Goal: Task Accomplishment & Management: Use online tool/utility

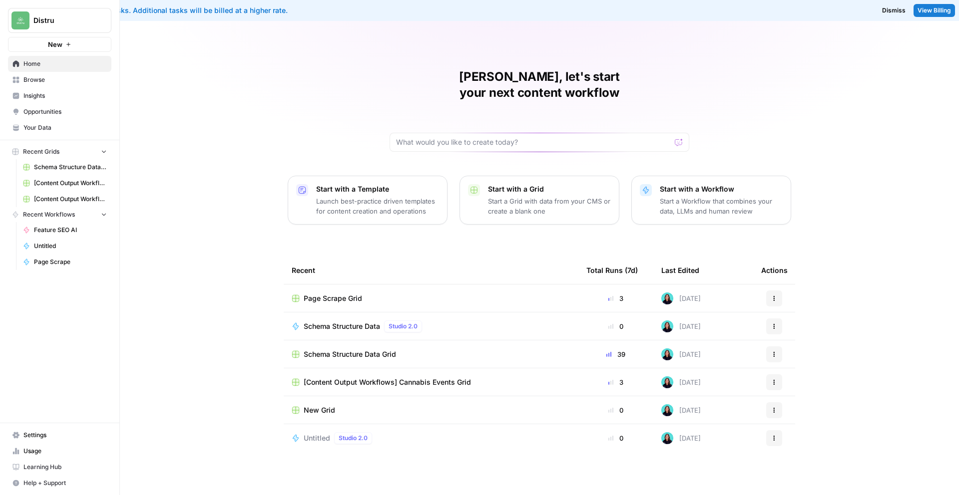
click at [51, 128] on span "Your Data" at bounding box center [64, 127] width 83 height 9
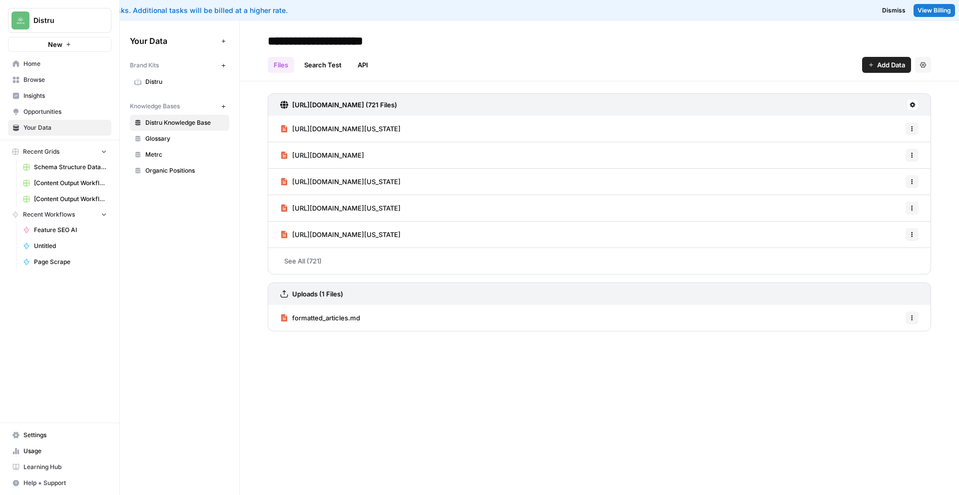
click at [55, 62] on span "Home" at bounding box center [64, 63] width 83 height 9
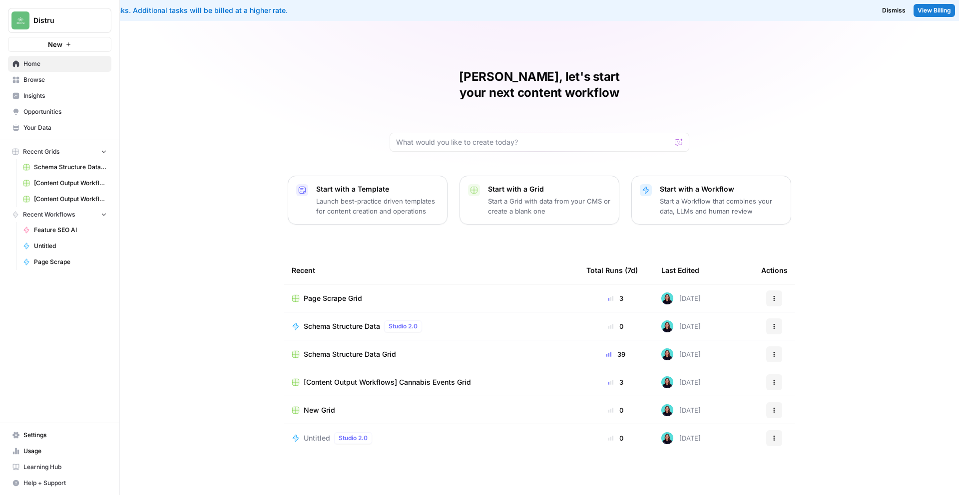
click at [63, 94] on span "Insights" at bounding box center [64, 95] width 83 height 9
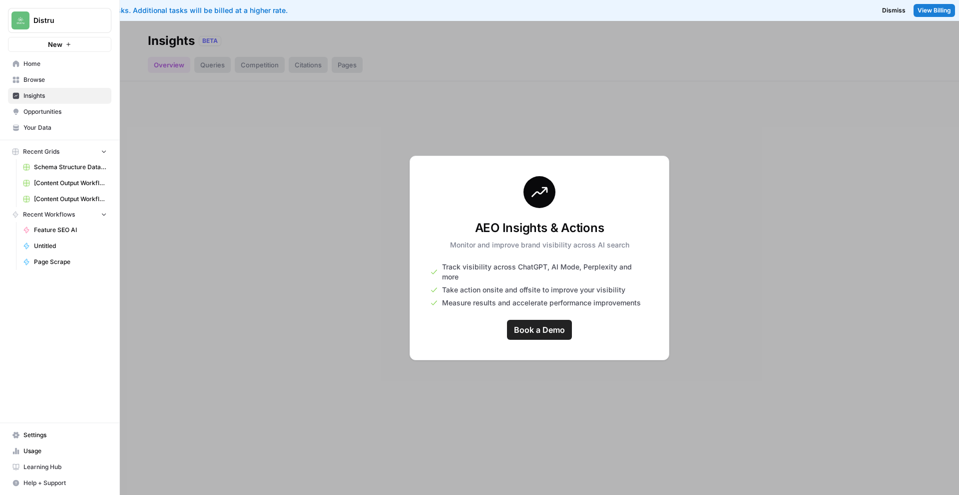
click at [332, 261] on div at bounding box center [539, 258] width 839 height 474
click at [49, 127] on span "Your Data" at bounding box center [64, 127] width 83 height 9
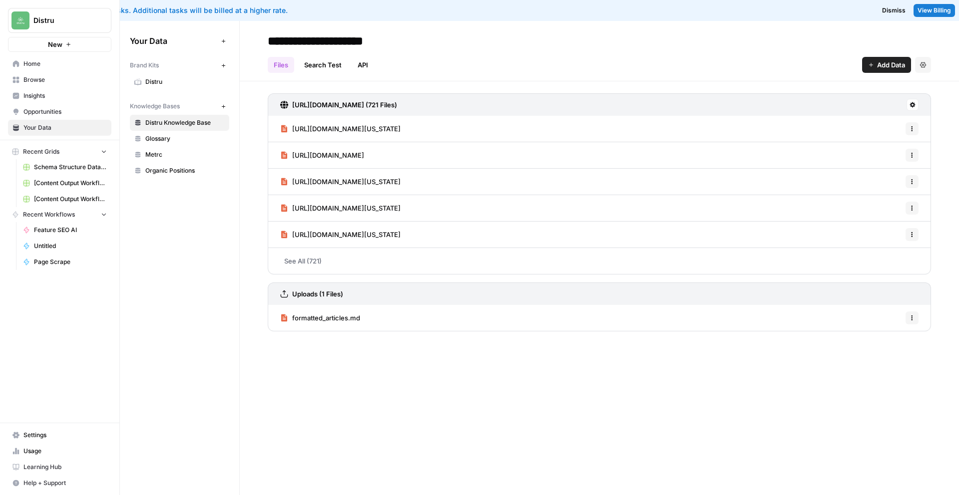
click at [52, 83] on span "Browse" at bounding box center [64, 79] width 83 height 9
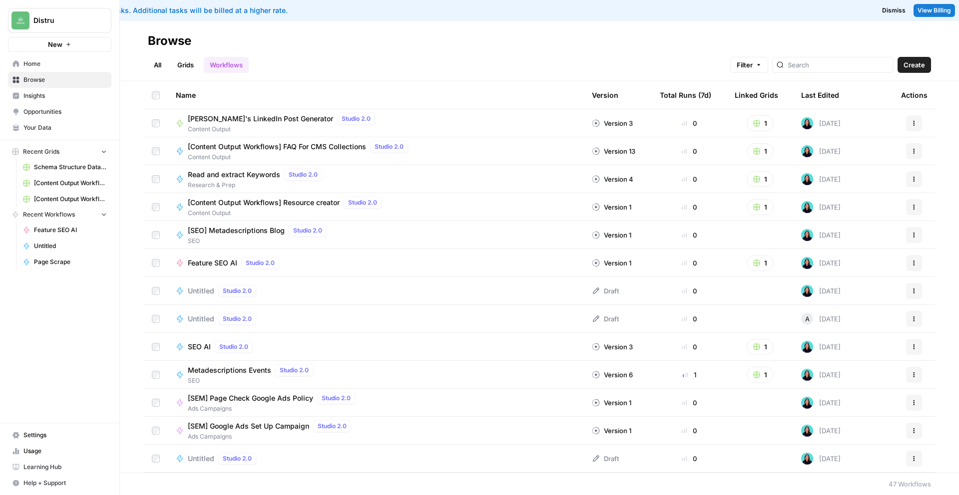
click at [667, 95] on div "Total Runs (7d)" at bounding box center [685, 94] width 51 height 27
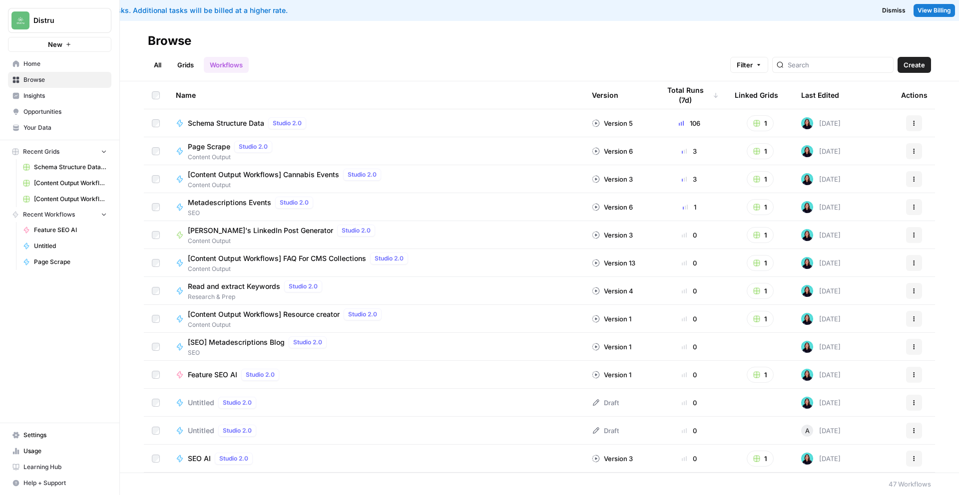
click at [180, 65] on link "Grids" at bounding box center [185, 65] width 28 height 16
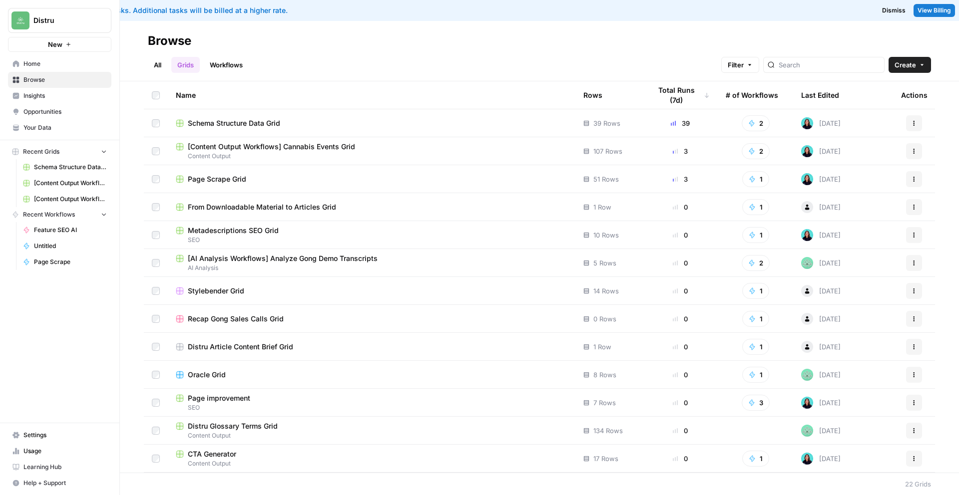
click at [603, 91] on th "Rows" at bounding box center [608, 94] width 67 height 27
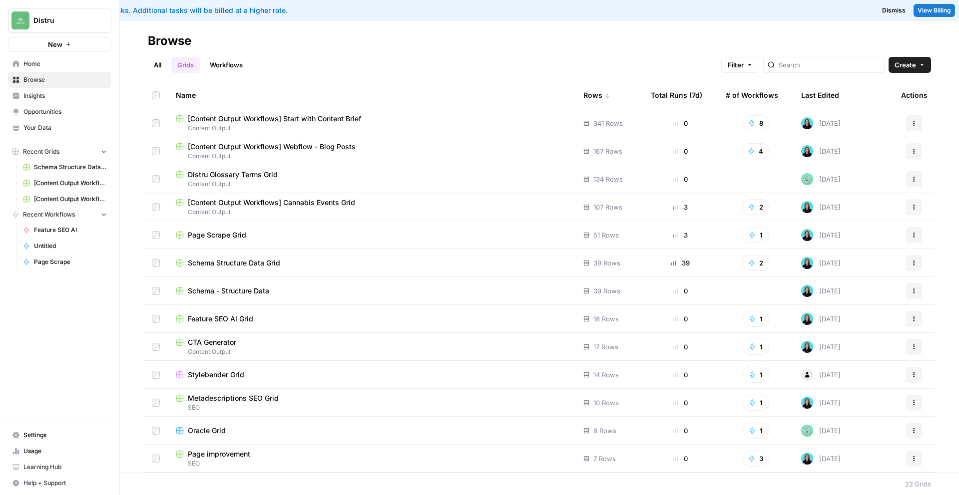
click at [368, 126] on span "Content Output" at bounding box center [372, 128] width 392 height 9
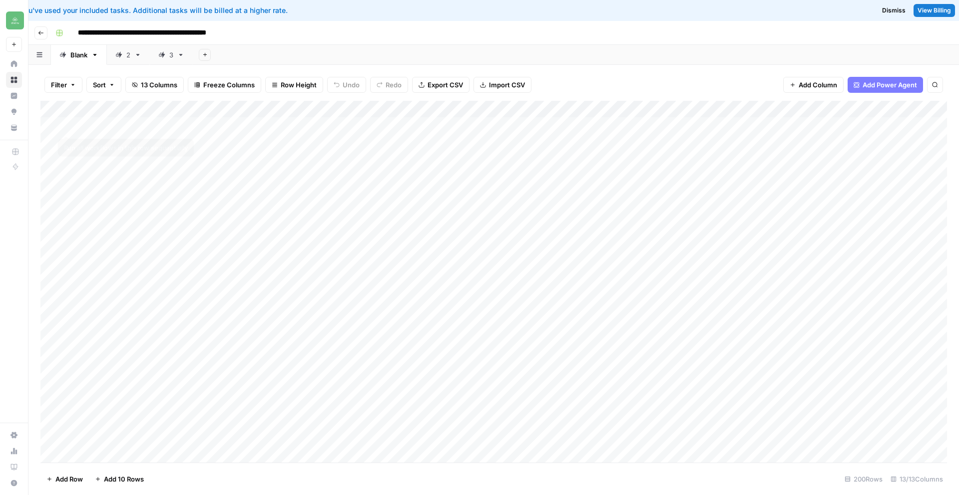
scroll to position [0, 0]
click at [171, 56] on div "3" at bounding box center [171, 55] width 4 height 10
click at [313, 274] on div "Add Column" at bounding box center [493, 282] width 906 height 362
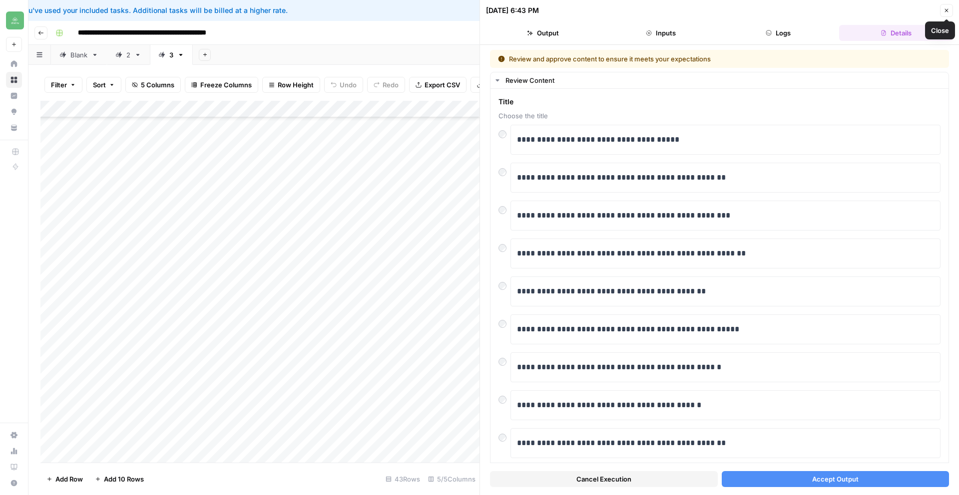
click at [946, 7] on icon "button" at bounding box center [946, 10] width 6 height 6
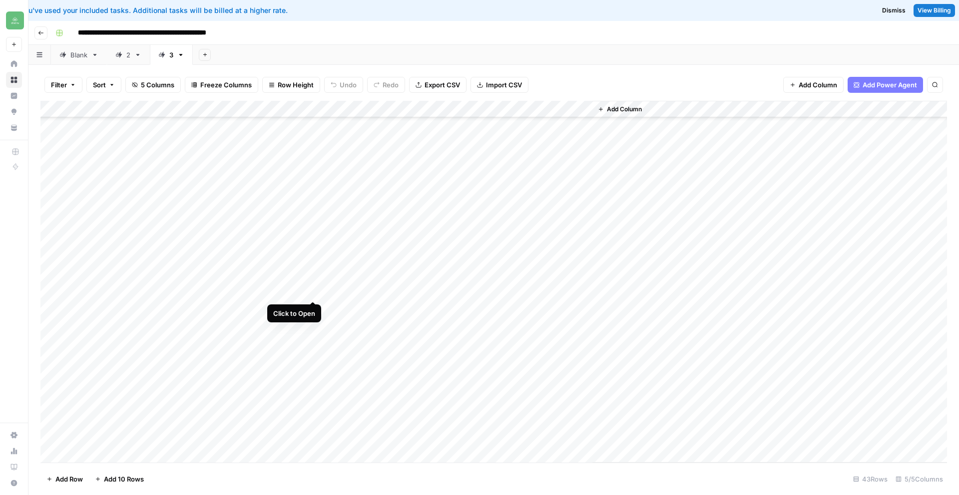
click at [310, 292] on div "Add Column" at bounding box center [493, 282] width 906 height 362
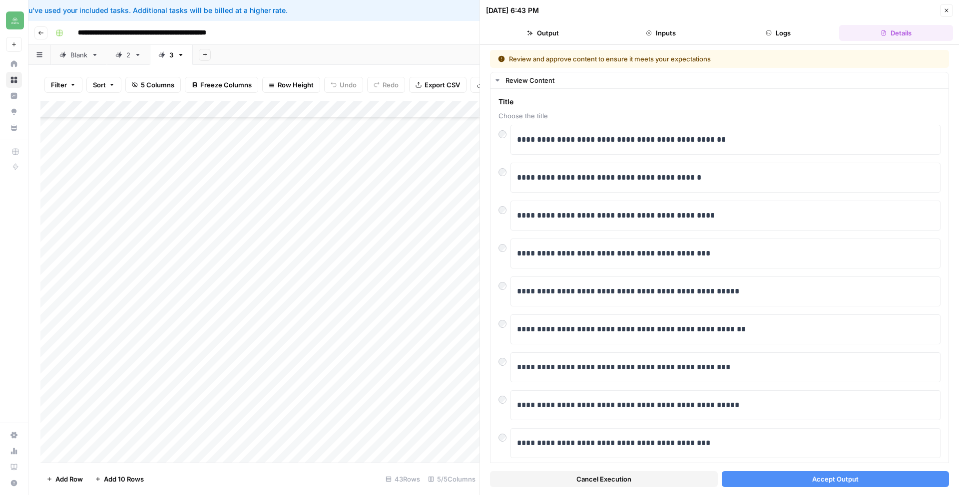
click at [774, 481] on button "Accept Output" at bounding box center [836, 479] width 228 height 16
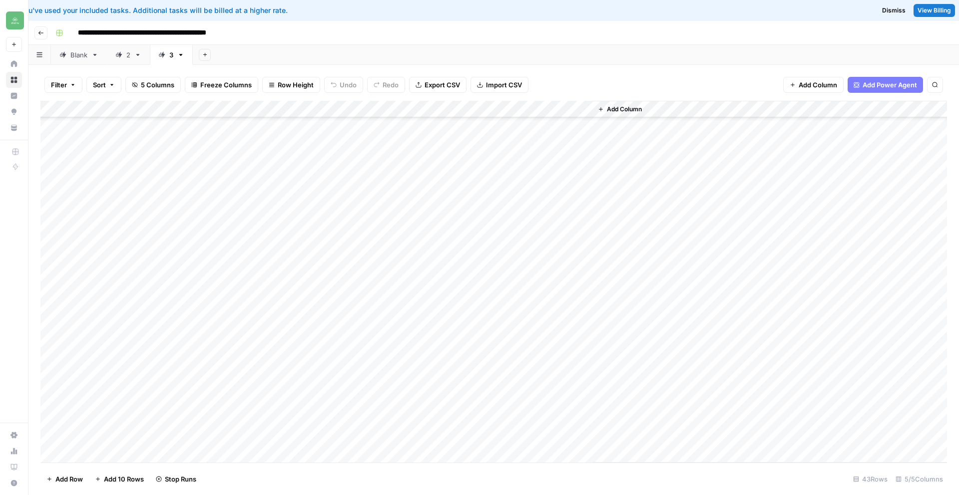
scroll to position [380, 0]
click at [312, 304] on div "Add Column" at bounding box center [493, 282] width 906 height 362
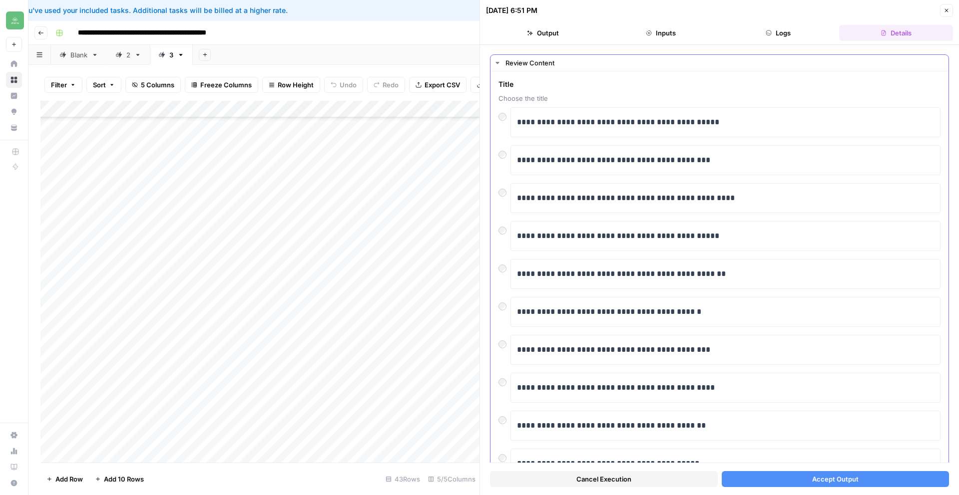
scroll to position [18, 0]
click at [854, 479] on span "Accept Output" at bounding box center [835, 479] width 46 height 10
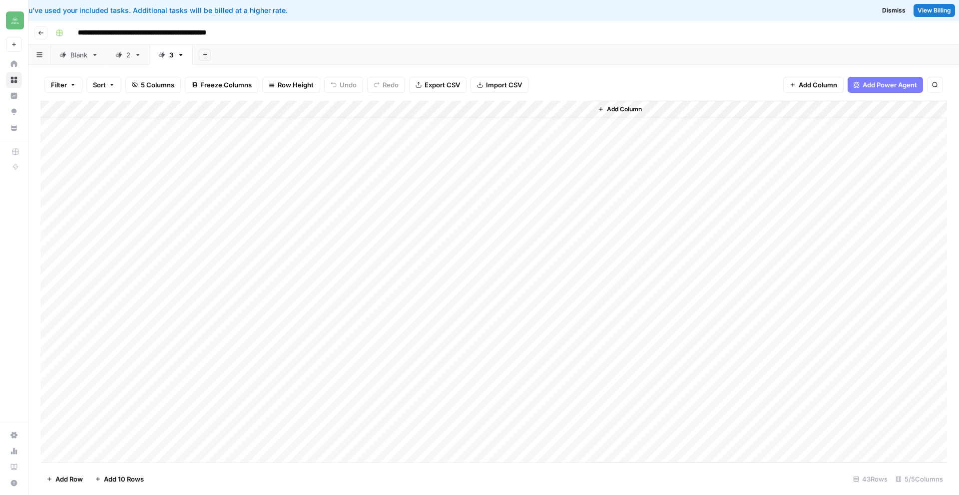
scroll to position [401, 0]
click at [106, 437] on div "Add Column" at bounding box center [493, 282] width 906 height 362
type textarea "**********"
click at [289, 441] on div "Add Column" at bounding box center [493, 282] width 906 height 362
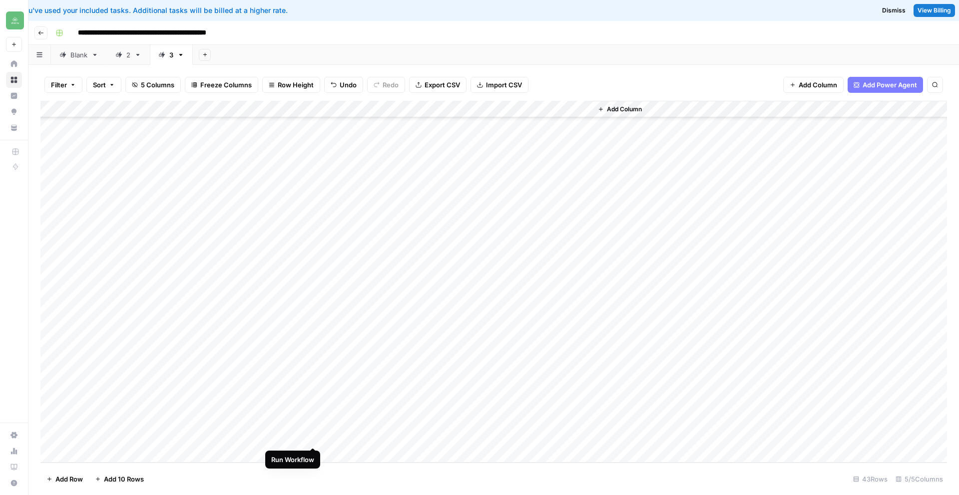
click at [311, 435] on div "Add Column" at bounding box center [493, 282] width 906 height 362
click at [401, 164] on div "Add Column" at bounding box center [493, 282] width 906 height 362
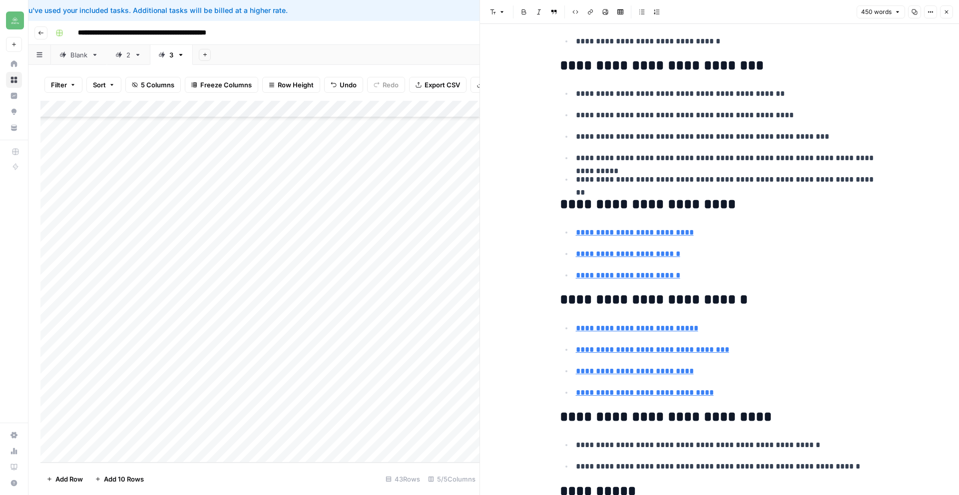
scroll to position [1471, 0]
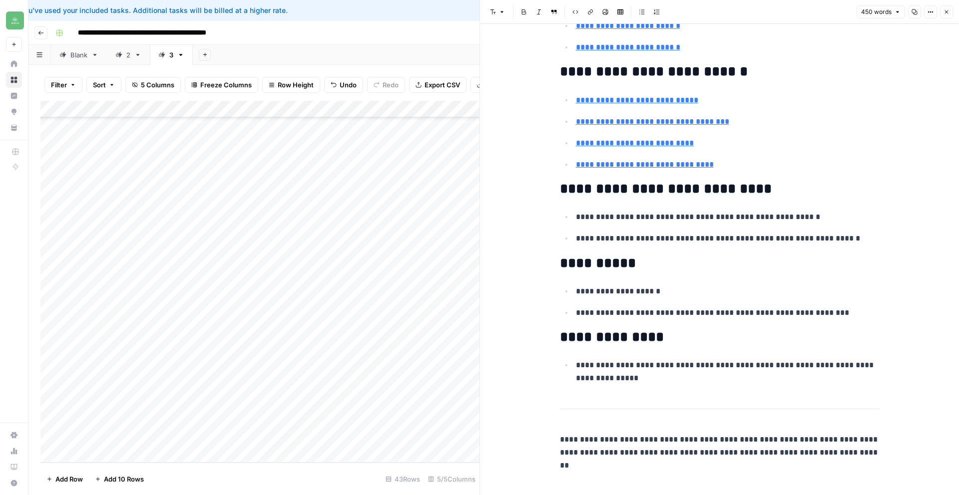
click at [950, 13] on button "Close" at bounding box center [946, 11] width 13 height 13
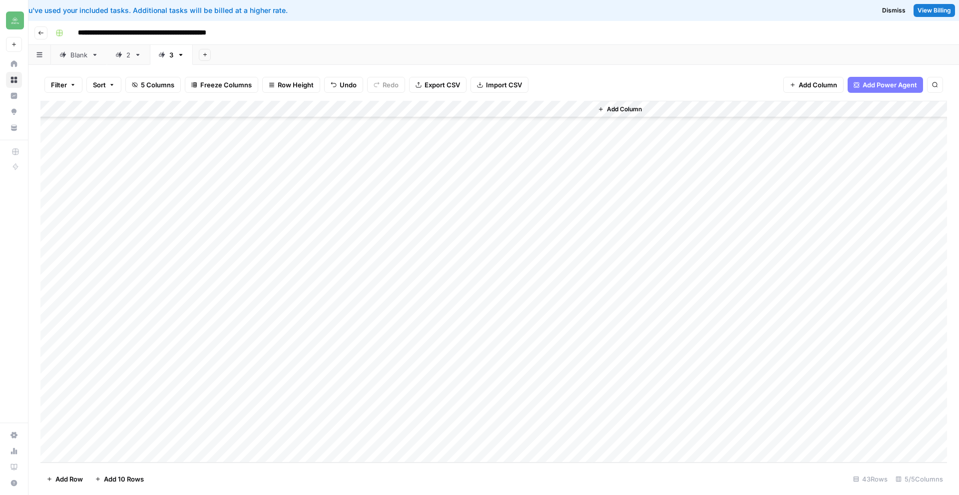
click at [456, 162] on div "Add Column" at bounding box center [493, 282] width 906 height 362
click at [455, 286] on div "Add Column" at bounding box center [493, 282] width 906 height 362
click at [311, 436] on div "Add Column" at bounding box center [493, 282] width 906 height 362
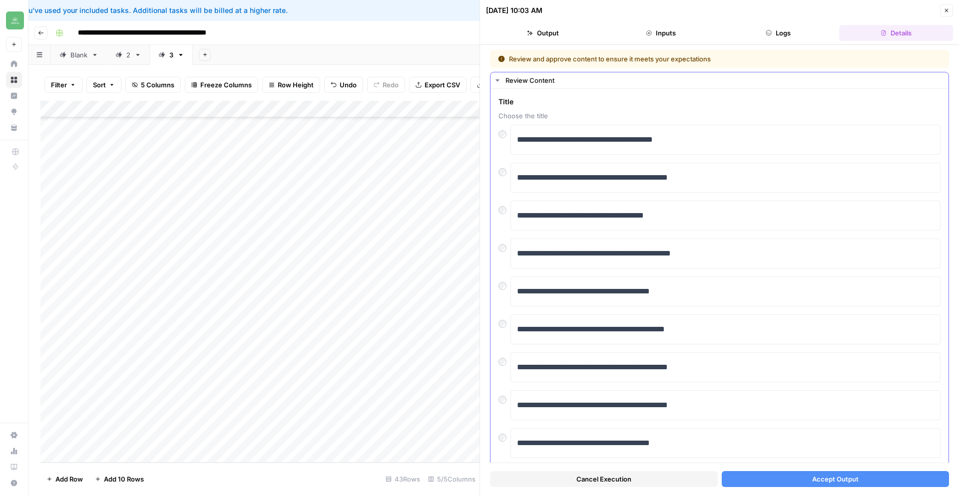
click at [507, 211] on div at bounding box center [504, 208] width 12 height 14
click at [799, 482] on button "Accept Output" at bounding box center [836, 479] width 228 height 16
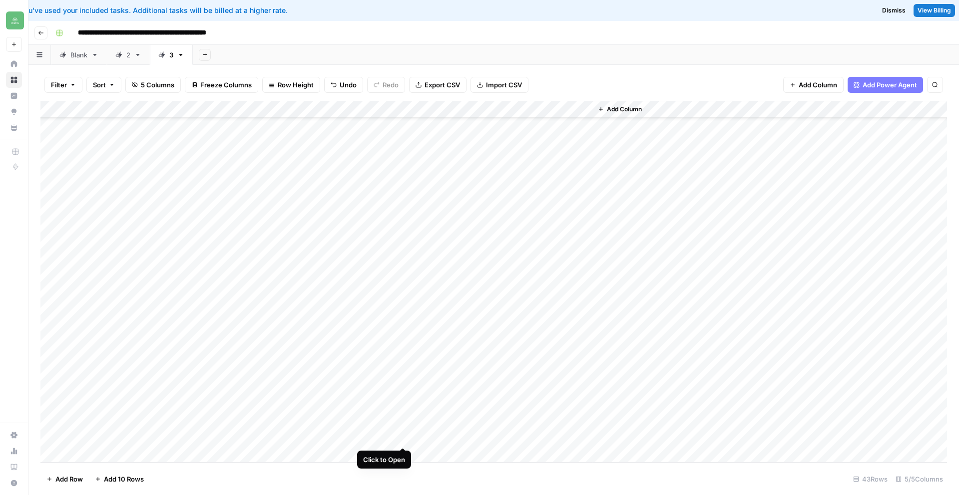
click at [403, 436] on div "Add Column" at bounding box center [493, 282] width 906 height 362
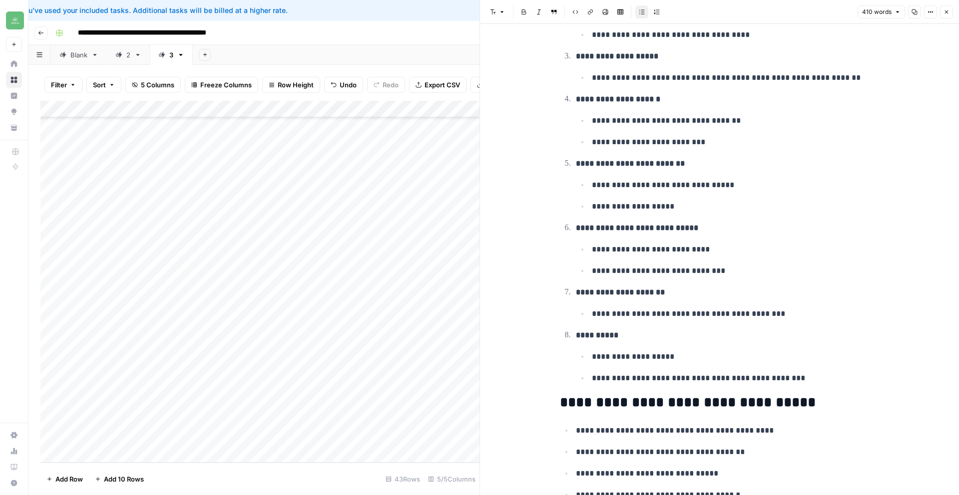
scroll to position [827, 0]
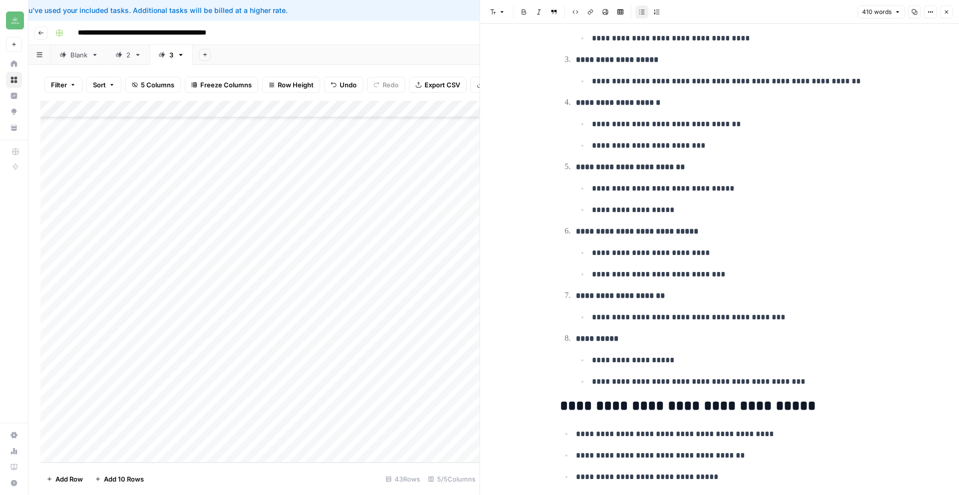
click at [945, 10] on icon "button" at bounding box center [946, 11] width 3 height 3
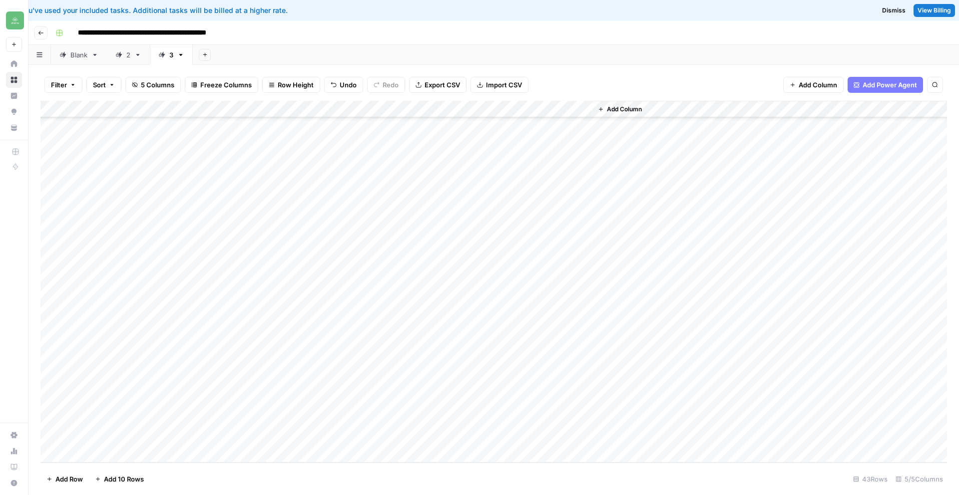
click at [459, 438] on div "Add Column" at bounding box center [493, 282] width 906 height 362
click at [403, 445] on div "Add Column" at bounding box center [493, 282] width 906 height 362
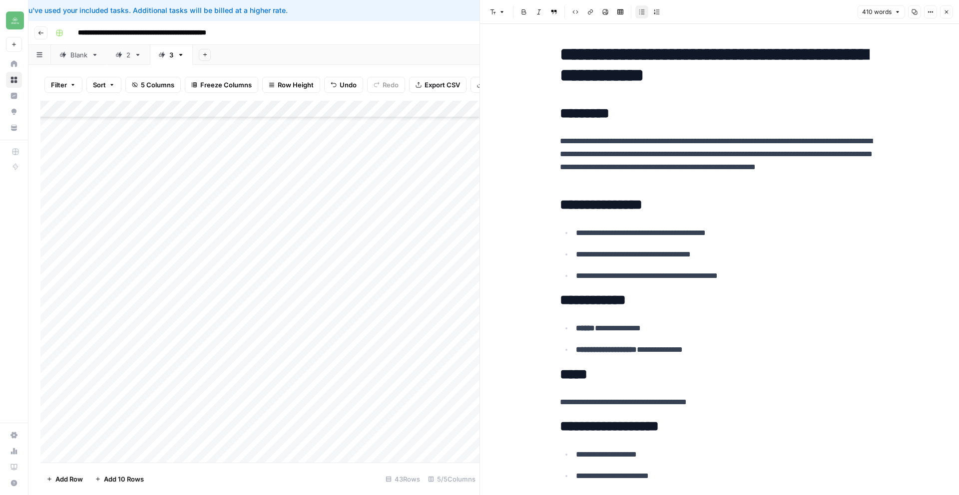
click at [912, 15] on button "Copy" at bounding box center [914, 11] width 13 height 13
drag, startPoint x: 682, startPoint y: 53, endPoint x: 779, endPoint y: 74, distance: 99.0
click at [779, 74] on h1 "**********" at bounding box center [720, 65] width 320 height 42
copy h1 "**********"
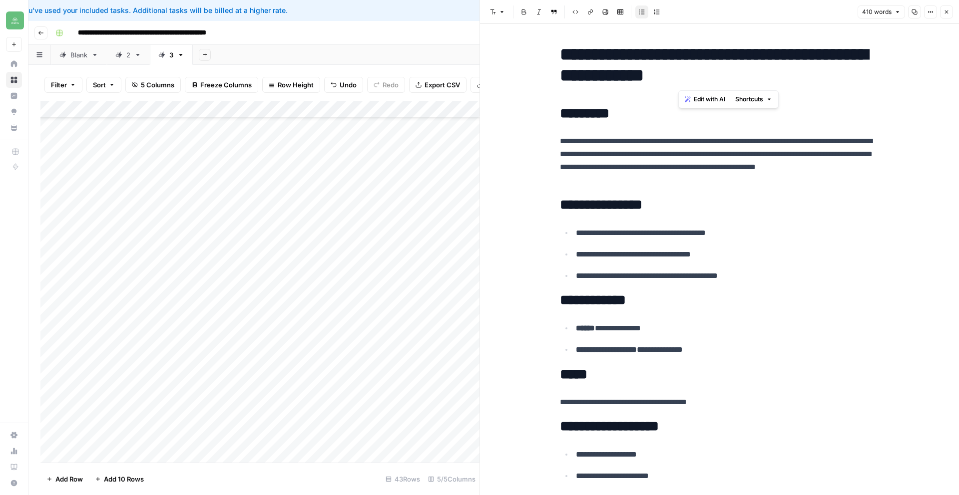
click at [913, 14] on icon "button" at bounding box center [914, 12] width 6 height 6
click at [944, 9] on icon "button" at bounding box center [946, 12] width 6 height 6
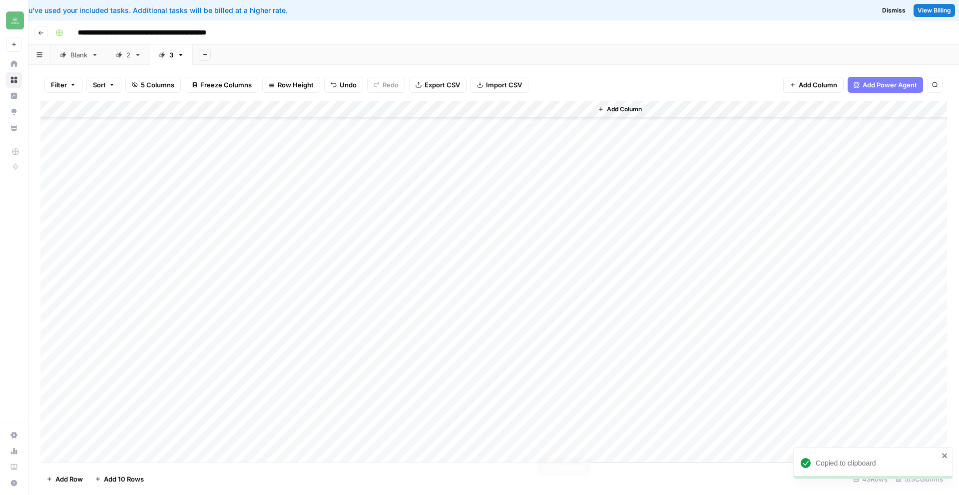
click at [583, 446] on div "Add Column" at bounding box center [493, 282] width 906 height 362
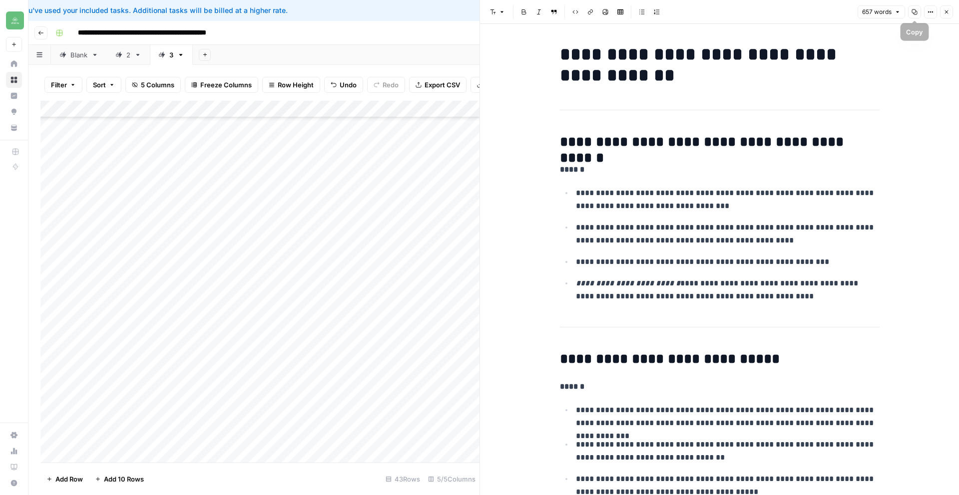
click at [916, 14] on icon "button" at bounding box center [914, 11] width 5 height 5
